Goal: Information Seeking & Learning: Compare options

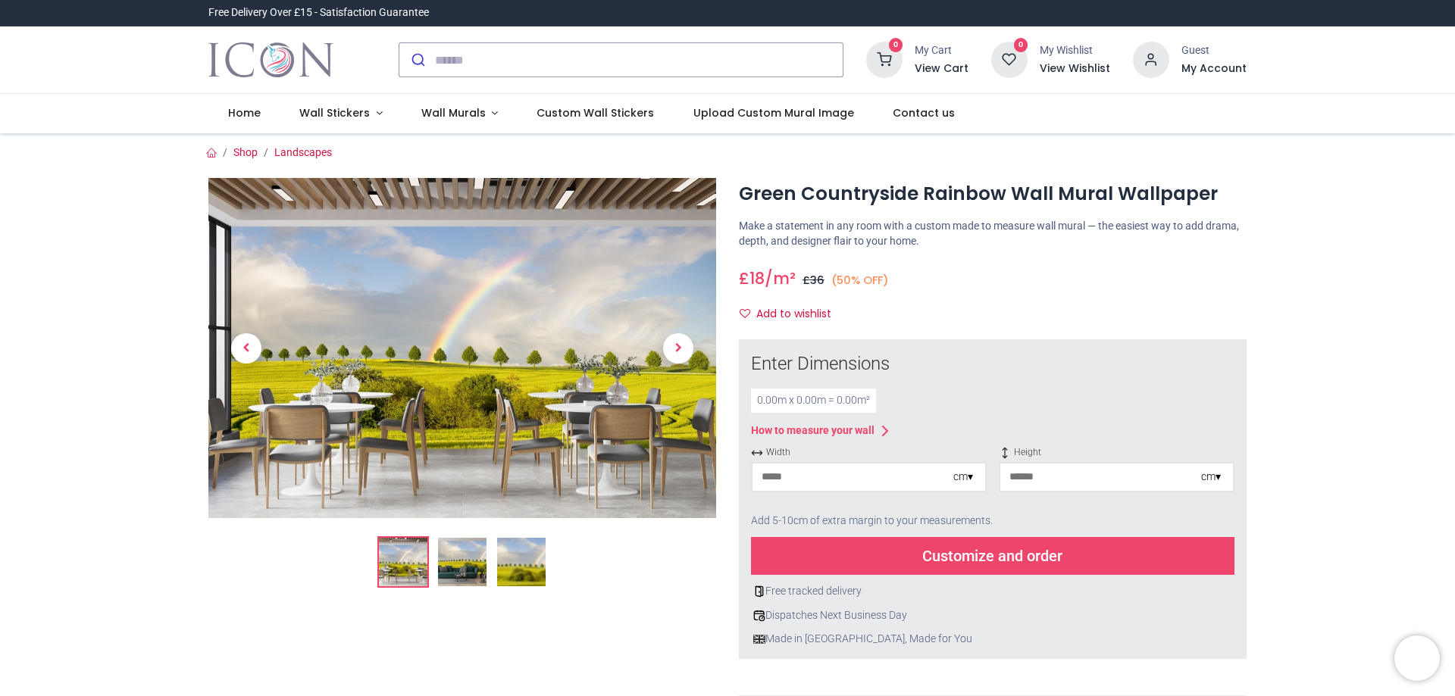
click at [916, 486] on input "number" at bounding box center [853, 477] width 201 height 27
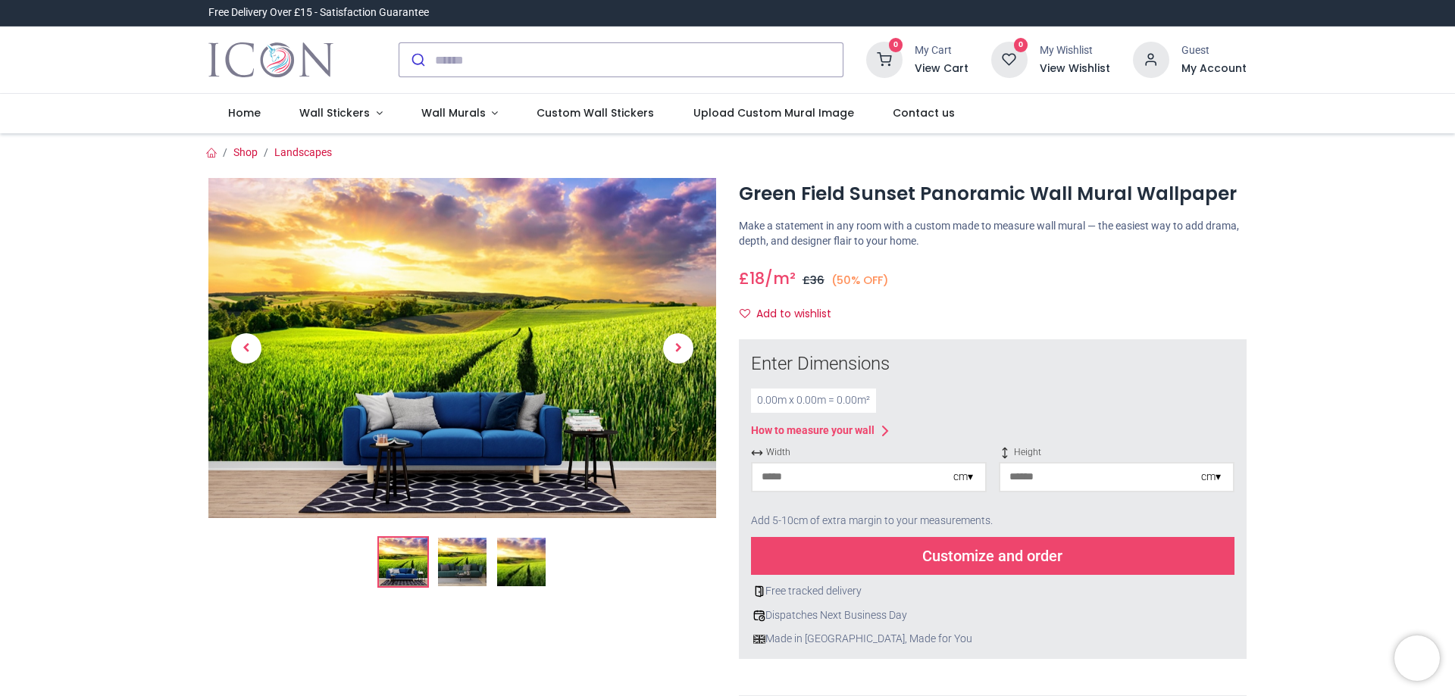
click at [812, 471] on input "number" at bounding box center [853, 477] width 201 height 27
click at [968, 480] on div "cm ▾" at bounding box center [963, 477] width 20 height 15
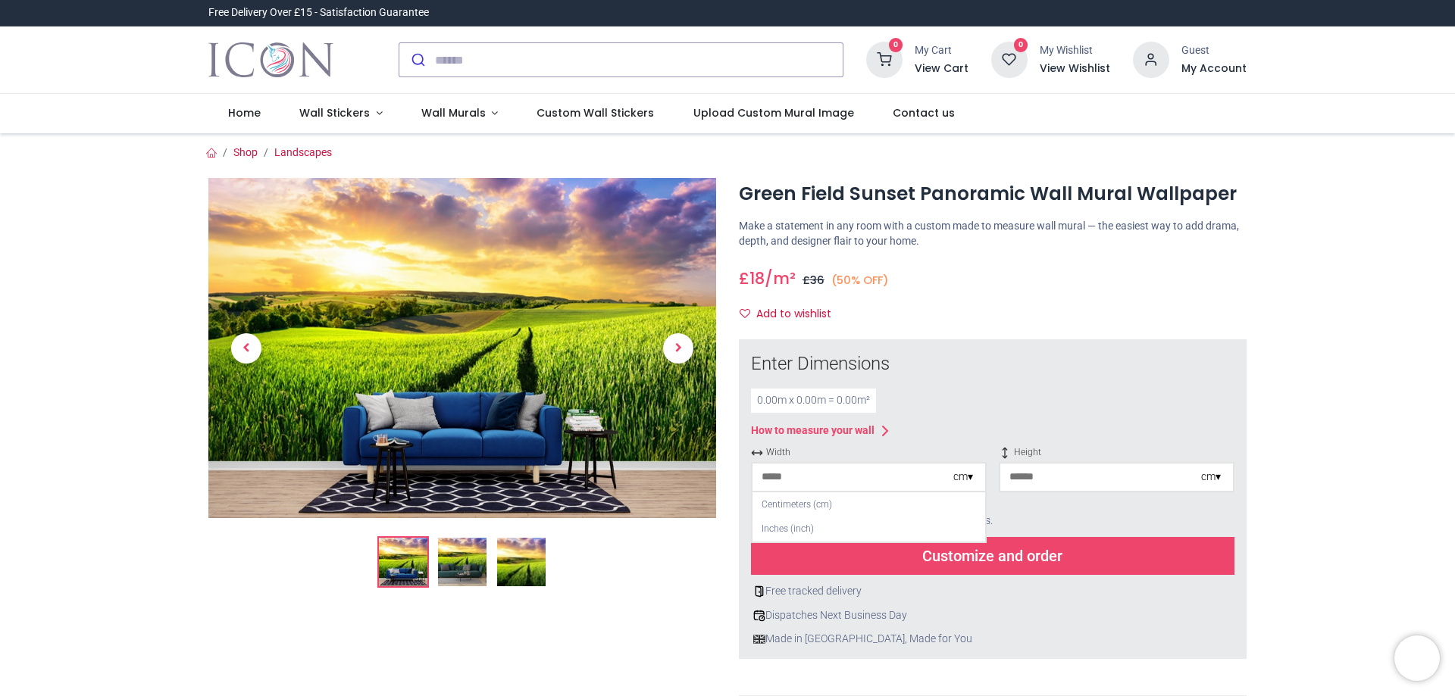
click at [450, 557] on img at bounding box center [462, 562] width 49 height 49
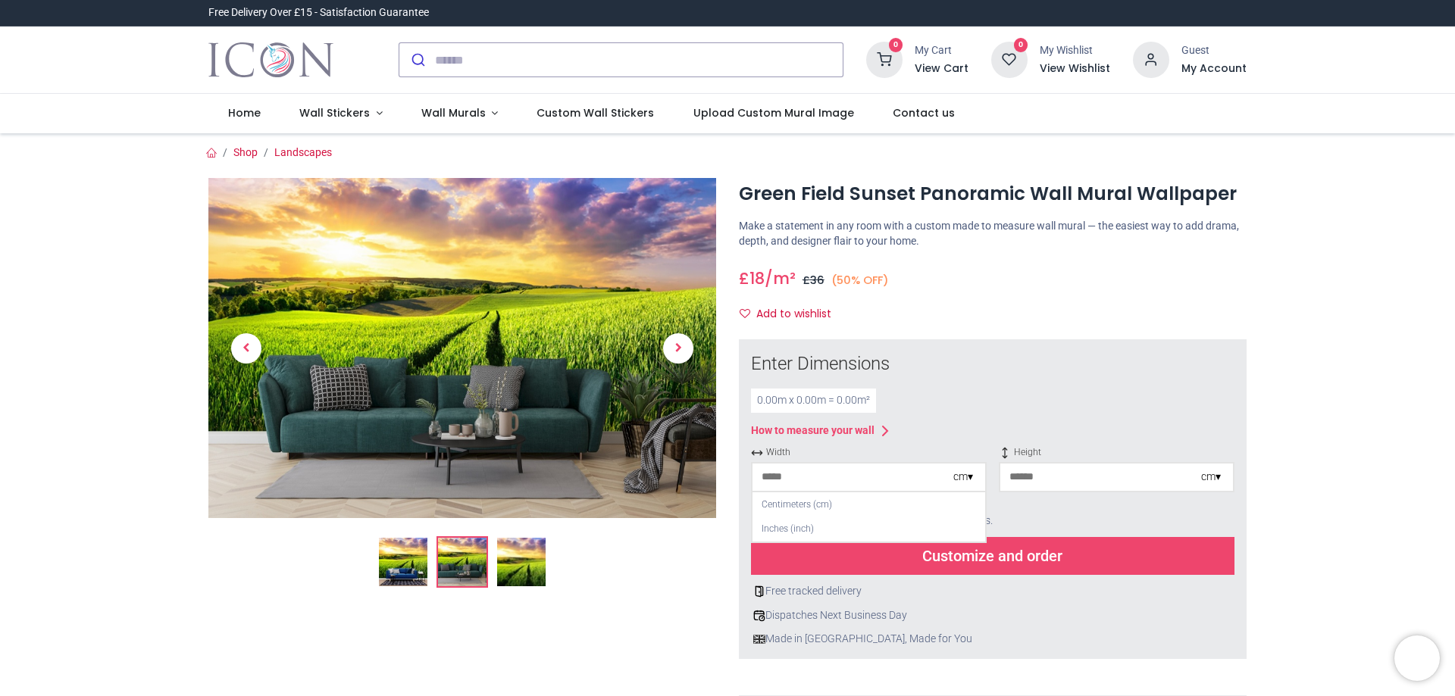
click at [518, 560] on img at bounding box center [521, 562] width 49 height 49
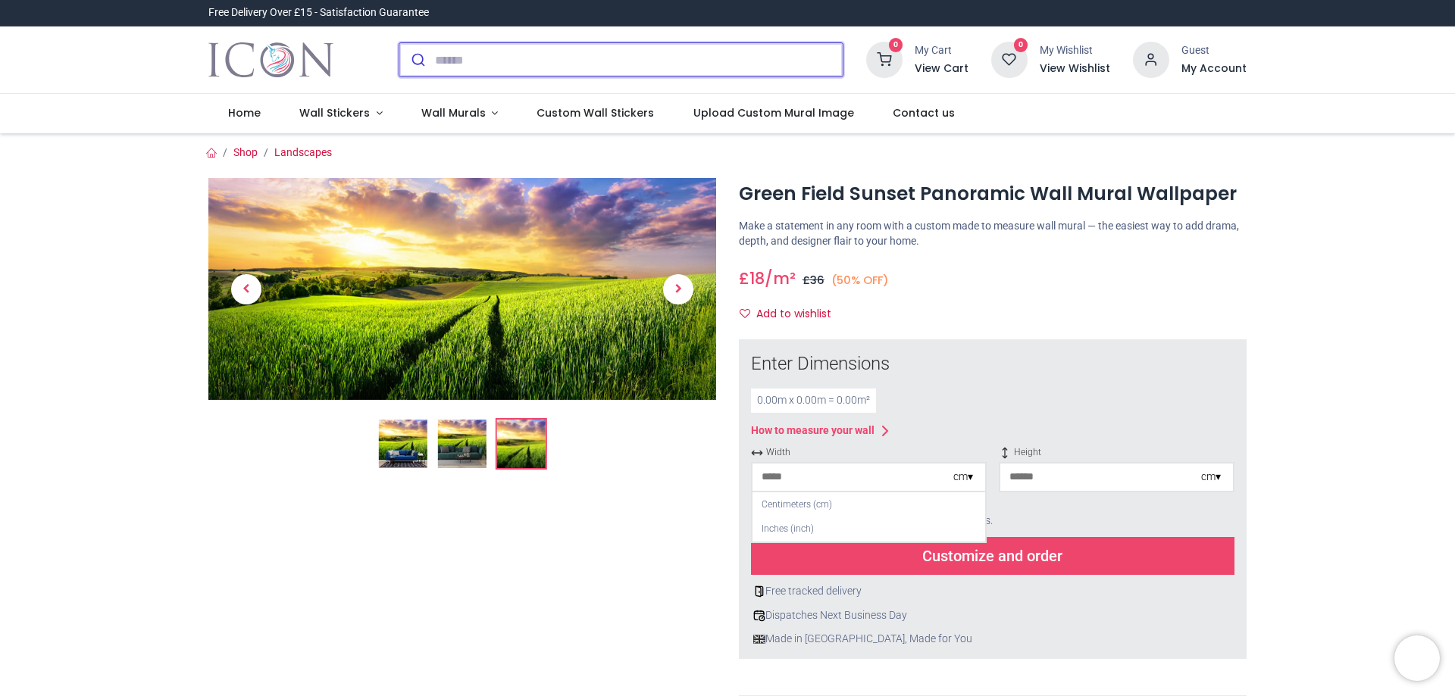
click at [472, 64] on input "search" at bounding box center [639, 59] width 408 height 33
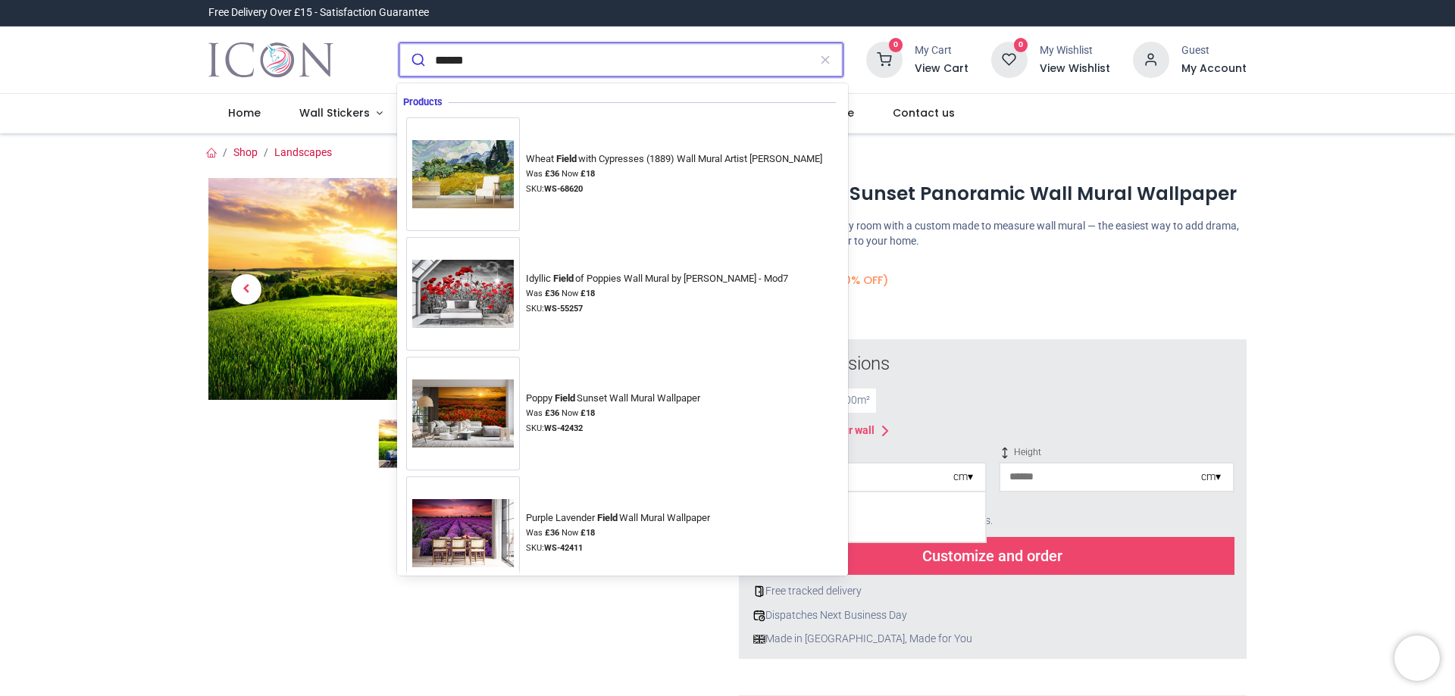
type input "******"
click at [399, 43] on button "submit" at bounding box center [417, 59] width 36 height 33
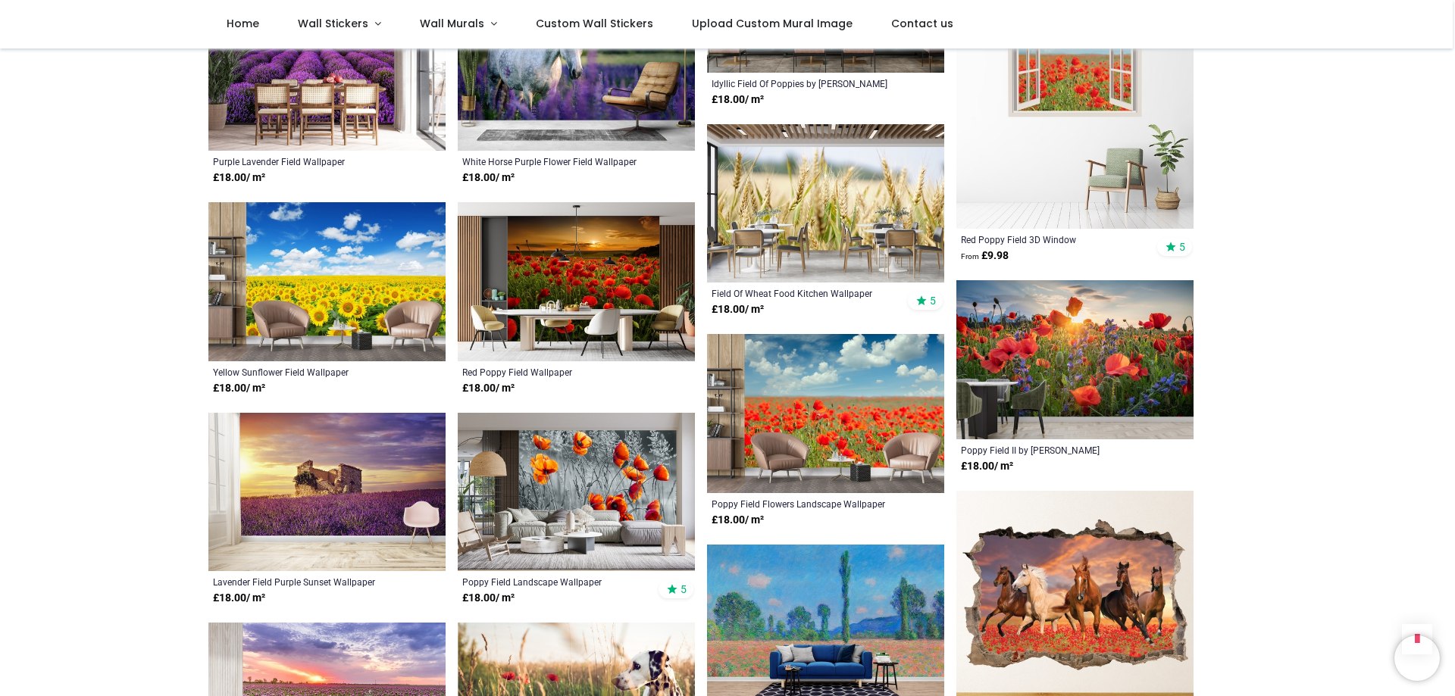
scroll to position [758, 0]
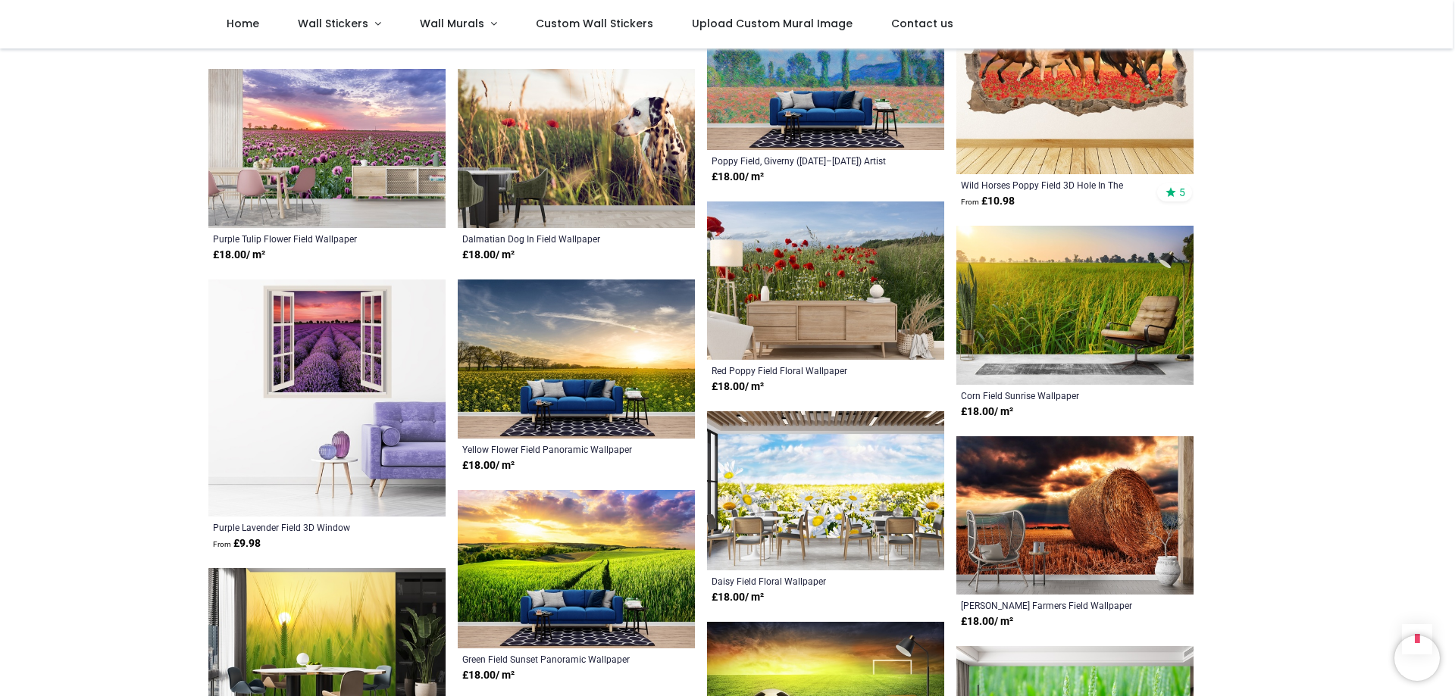
scroll to position [1288, 0]
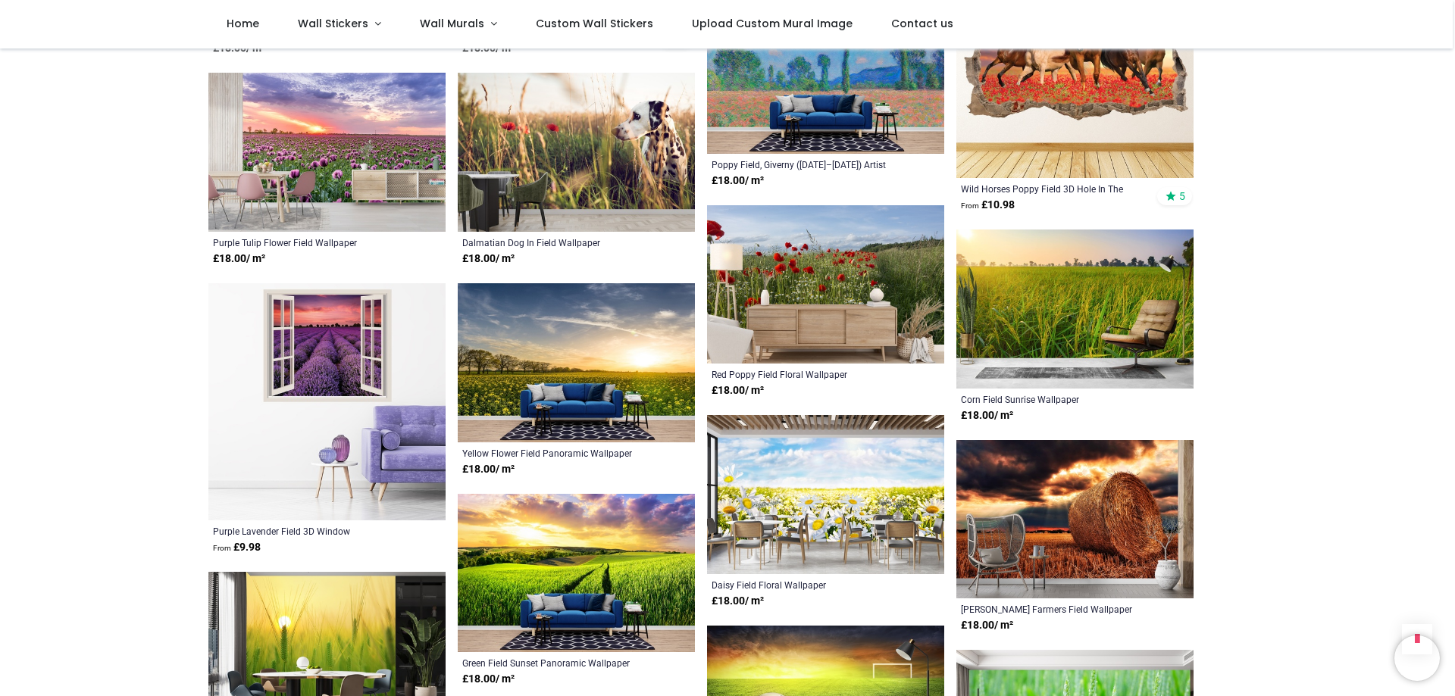
click at [623, 379] on img at bounding box center [576, 362] width 237 height 159
